Goal: Task Accomplishment & Management: Manage account settings

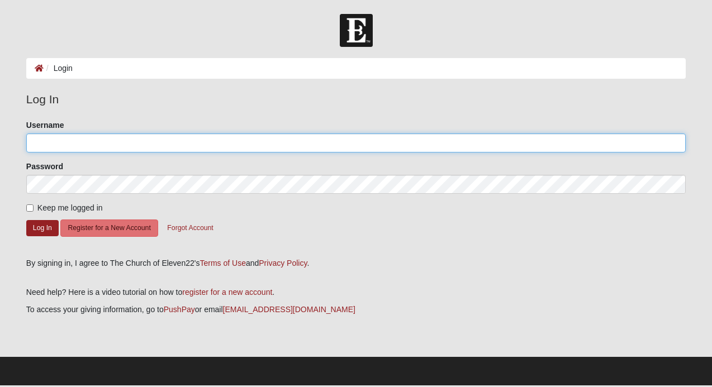
click at [66, 141] on input "Username" at bounding box center [355, 143] width 659 height 19
type input "michelle.fusillo@gmail.com"
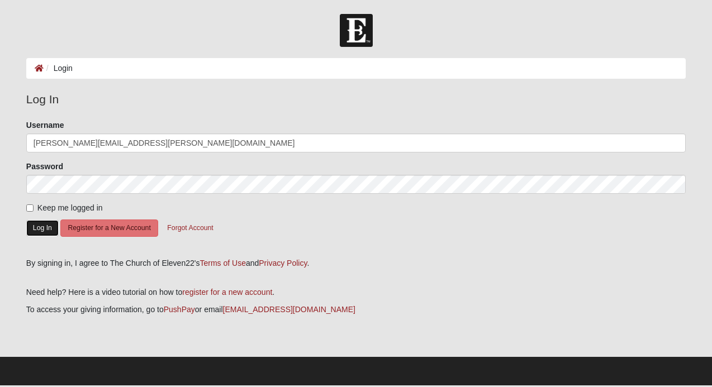
click at [42, 227] on button "Log In" at bounding box center [42, 228] width 32 height 16
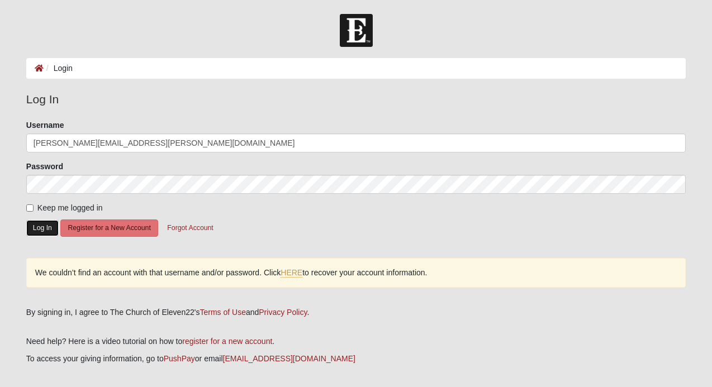
click at [42, 225] on button "Log In" at bounding box center [42, 228] width 32 height 16
click at [296, 270] on link "HERE" at bounding box center [292, 272] width 22 height 9
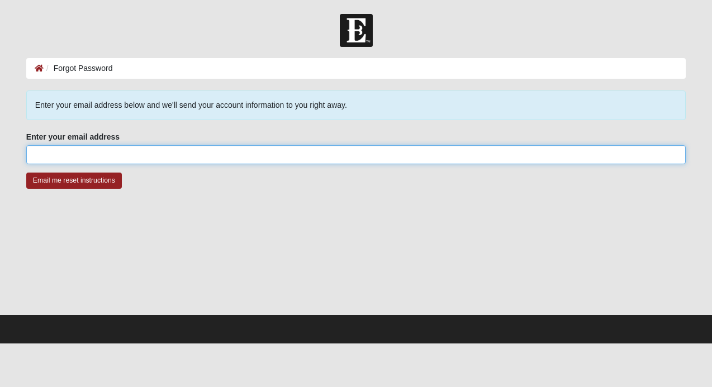
click at [50, 157] on input "Enter your email address" at bounding box center [355, 154] width 659 height 19
type input "[PERSON_NAME][EMAIL_ADDRESS][PERSON_NAME][DOMAIN_NAME]"
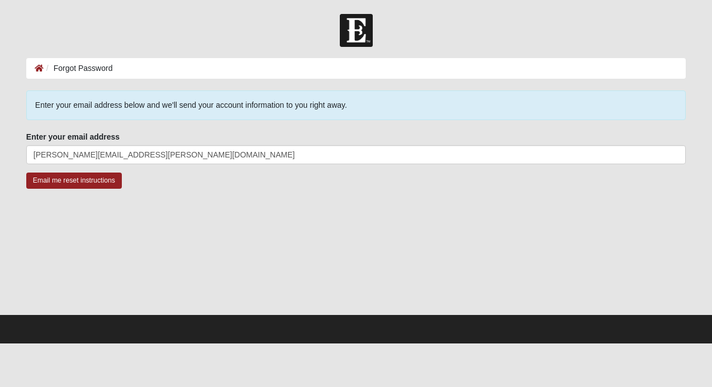
click at [46, 199] on div "Email me reset instructions" at bounding box center [355, 188] width 659 height 30
click at [67, 178] on input "Email me reset instructions" at bounding box center [74, 181] width 96 height 16
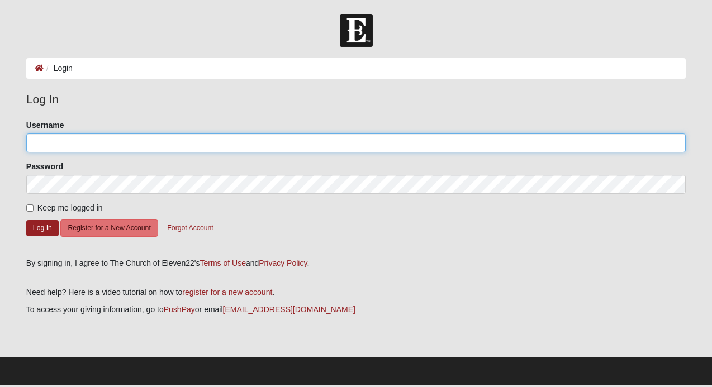
click at [49, 143] on input "Username" at bounding box center [355, 143] width 659 height 19
type input "mfusillo"
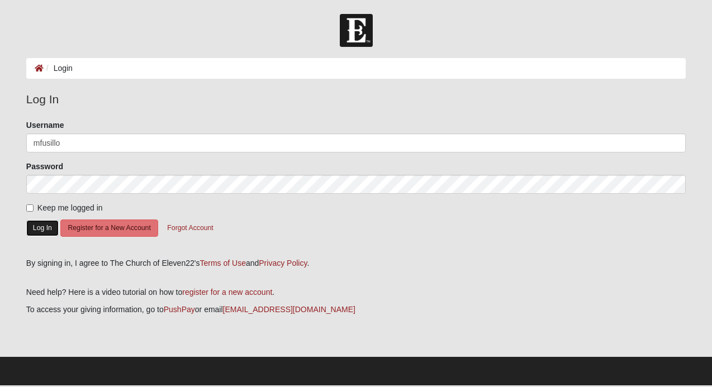
click at [44, 226] on button "Log In" at bounding box center [42, 228] width 32 height 16
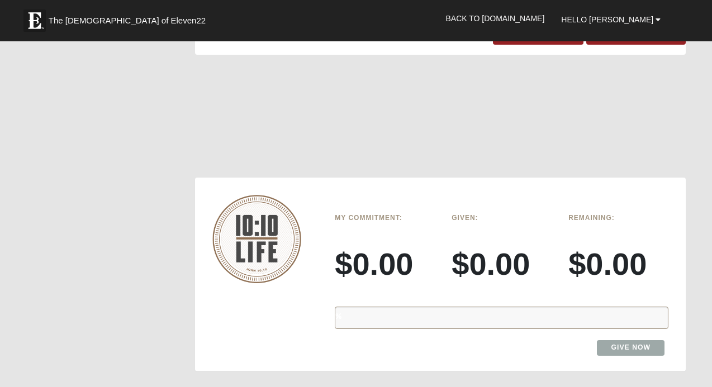
scroll to position [1159, 0]
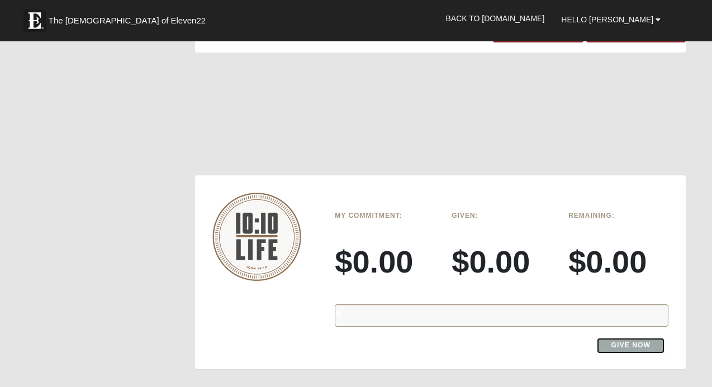
click at [631, 338] on link "Give Now" at bounding box center [631, 345] width 68 height 15
